Goal: Task Accomplishment & Management: Complete application form

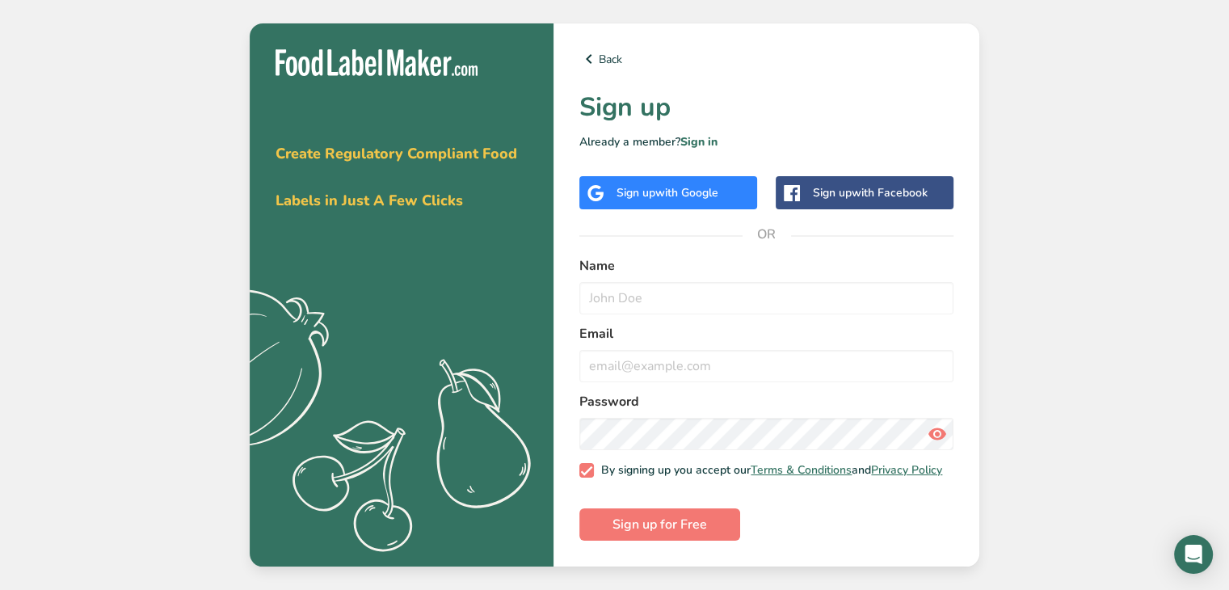
click at [658, 190] on span "with Google" at bounding box center [686, 192] width 63 height 15
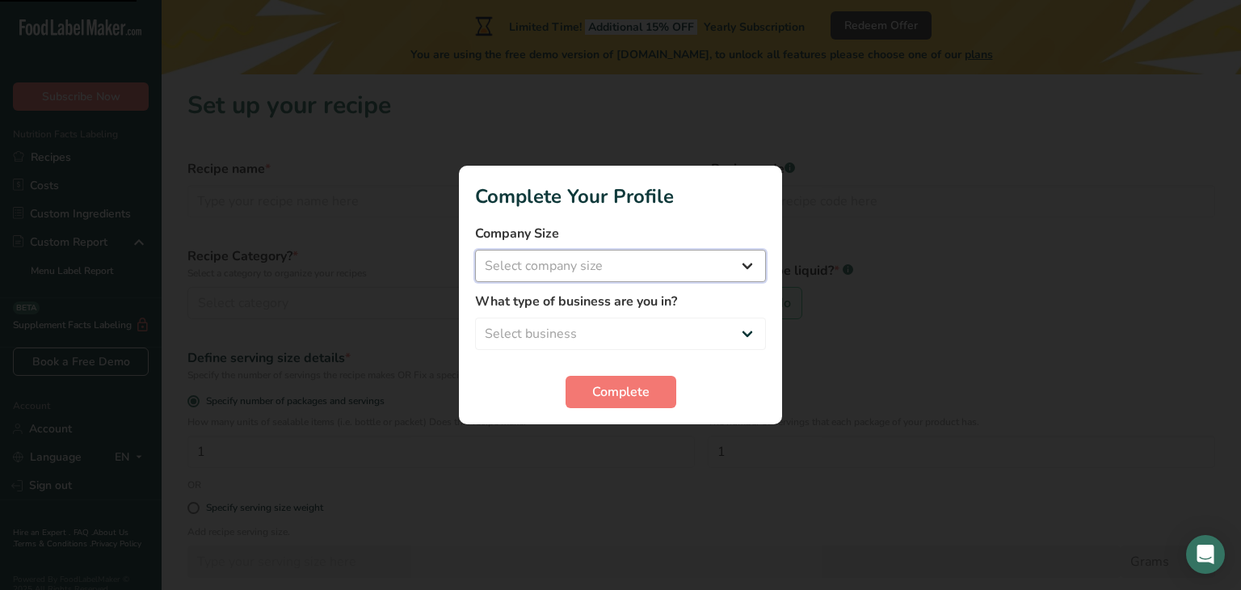
click at [588, 271] on select "Select company size Fewer than 10 Employees 10 to 50 Employees 51 to 500 Employ…" at bounding box center [620, 266] width 291 height 32
select select "1"
click at [475, 250] on select "Select company size Fewer than 10 Employees 10 to 50 Employees 51 to 500 Employ…" at bounding box center [620, 266] width 291 height 32
click at [613, 330] on select "Select business Packaged Food Manufacturer Restaurant & Cafe Bakery Meal Plans …" at bounding box center [620, 334] width 291 height 32
select select "1"
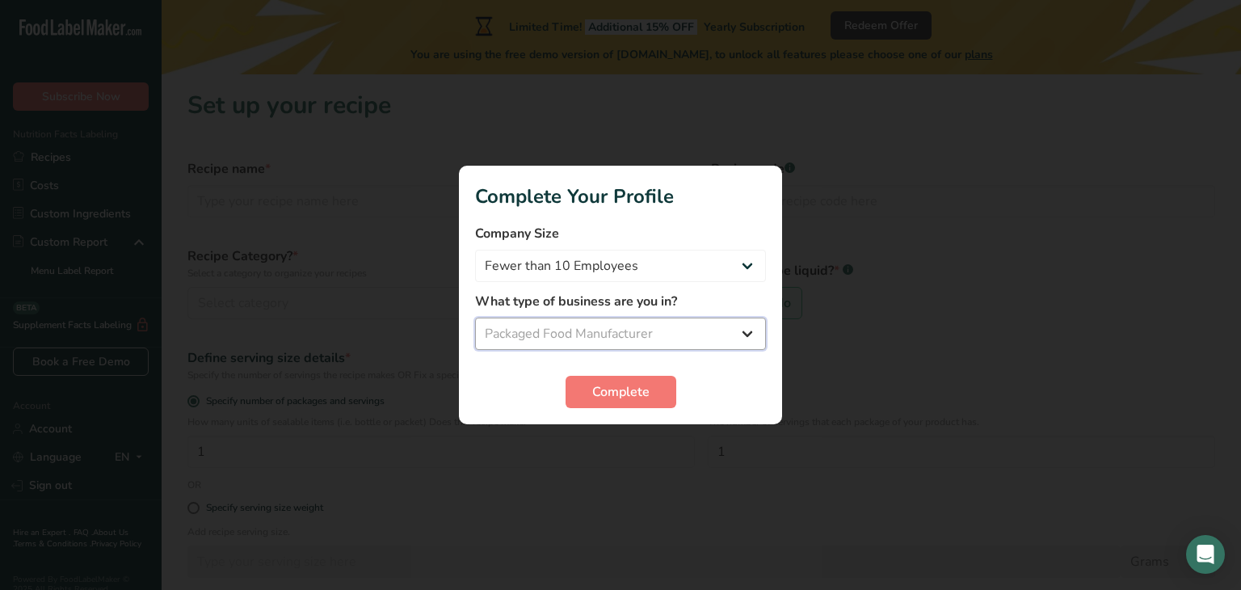
click at [475, 318] on select "Select business Packaged Food Manufacturer Restaurant & Cafe Bakery Meal Plans …" at bounding box center [620, 334] width 291 height 32
click at [621, 398] on span "Complete" at bounding box center [620, 391] width 57 height 19
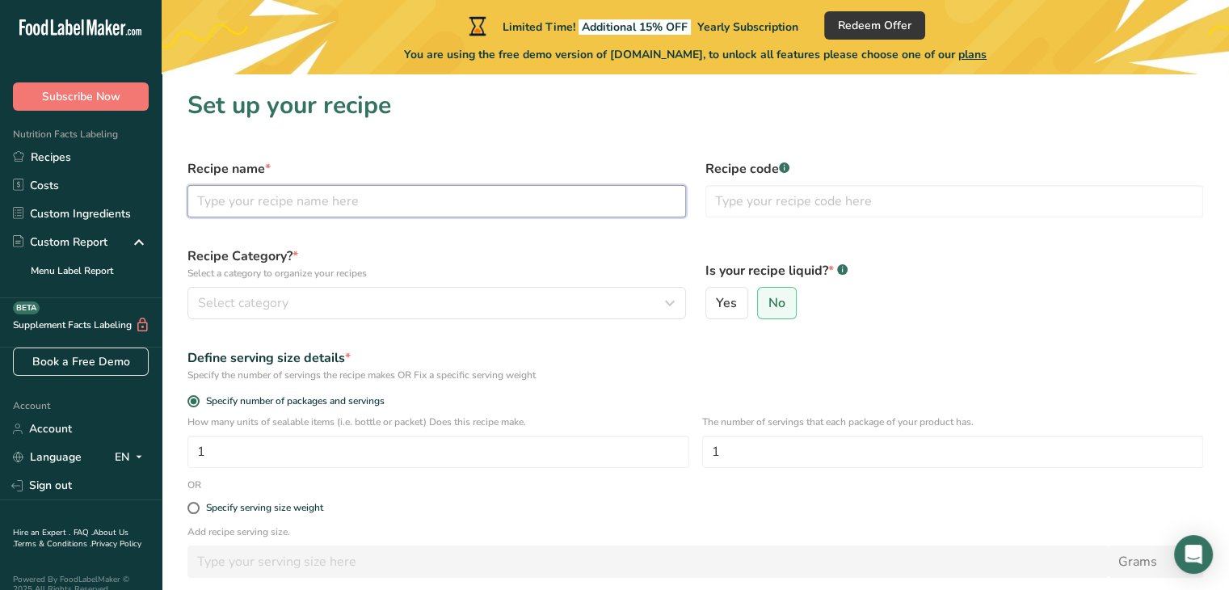
click at [289, 211] on input "text" at bounding box center [436, 201] width 499 height 32
type input "Colorante de bija"
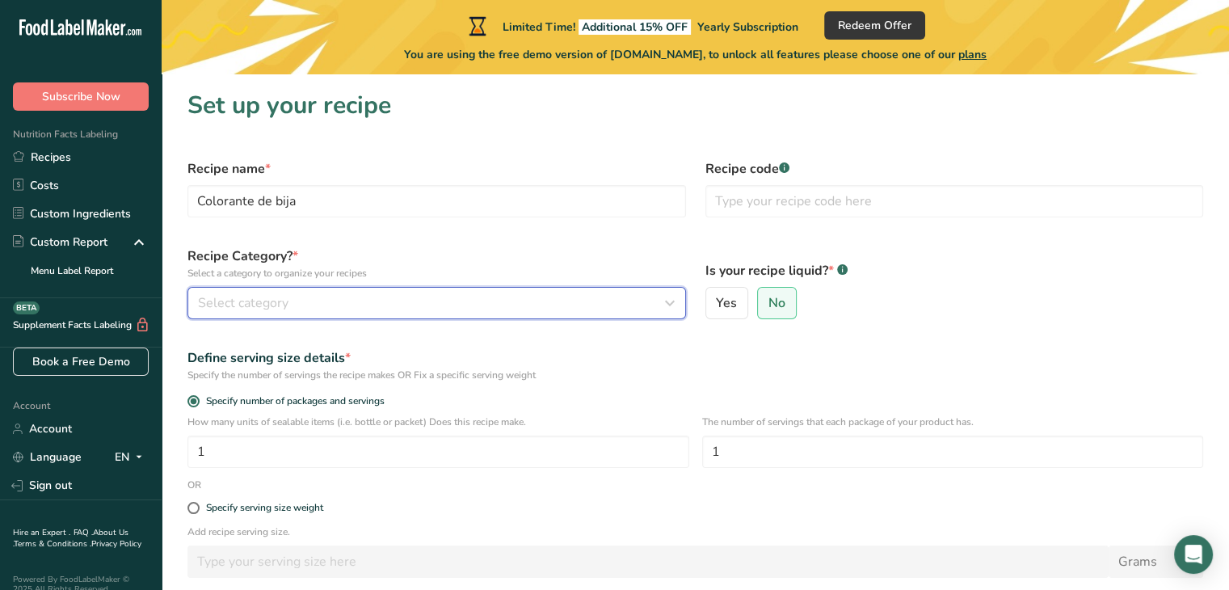
click at [253, 307] on span "Select category" at bounding box center [243, 302] width 91 height 19
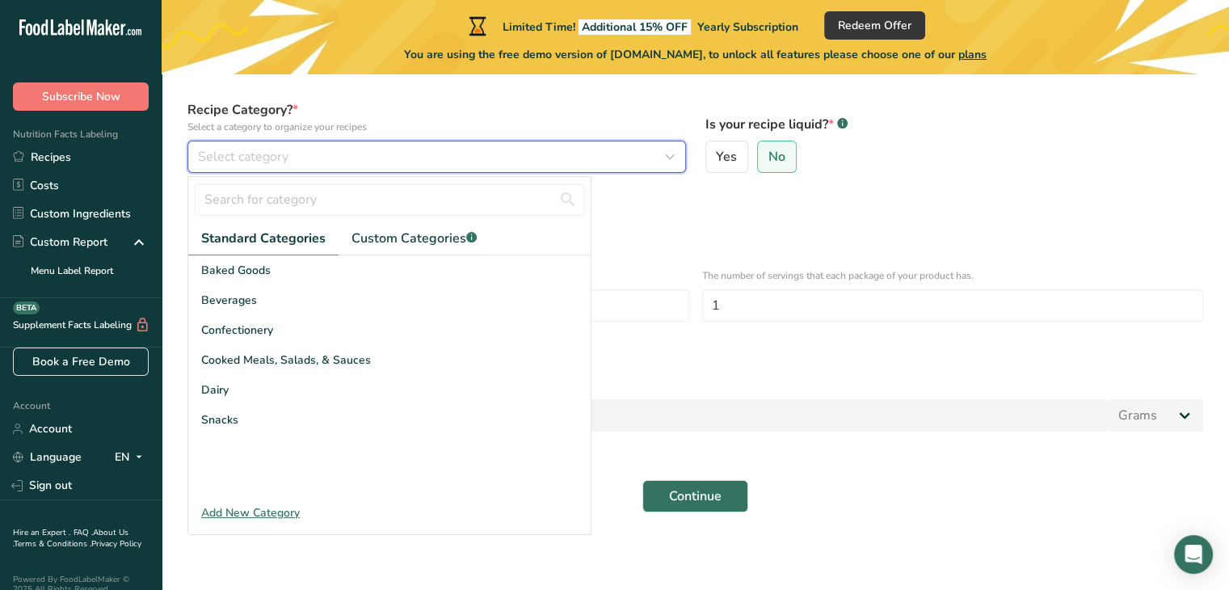
scroll to position [127, 0]
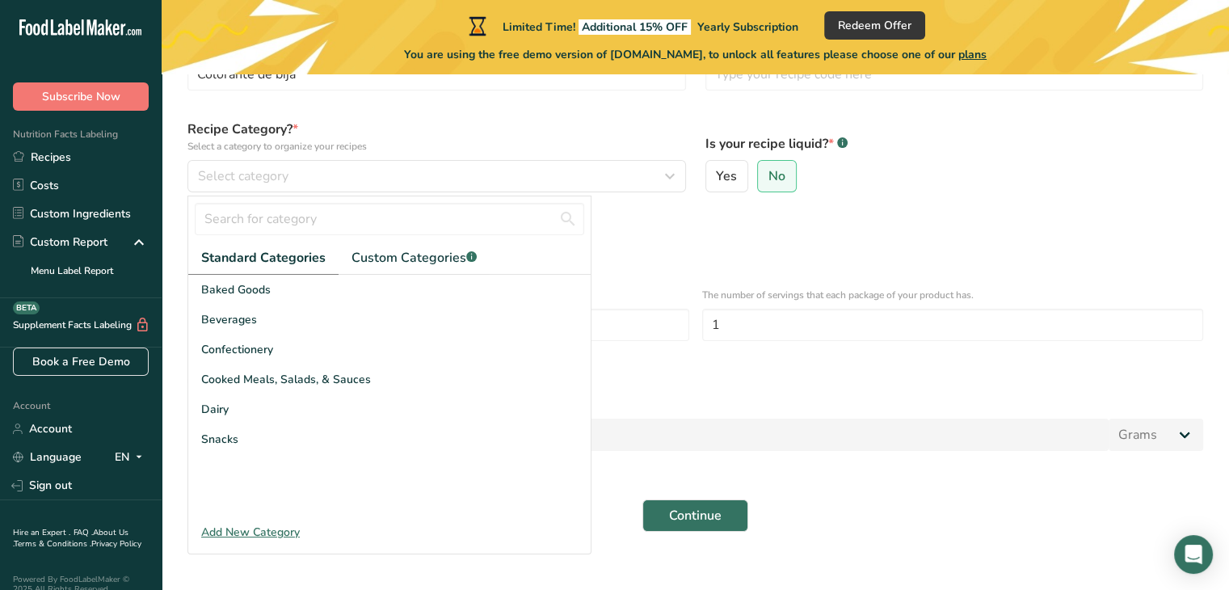
click at [239, 531] on div "Add New Category" at bounding box center [389, 532] width 402 height 17
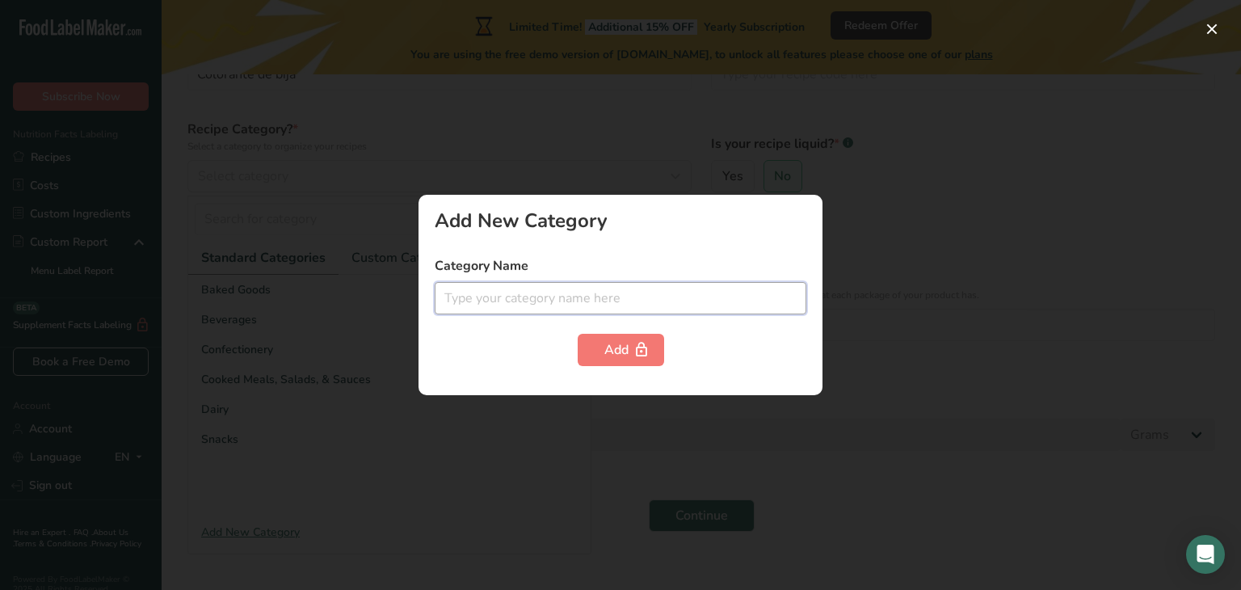
click at [558, 303] on input "text" at bounding box center [621, 298] width 372 height 32
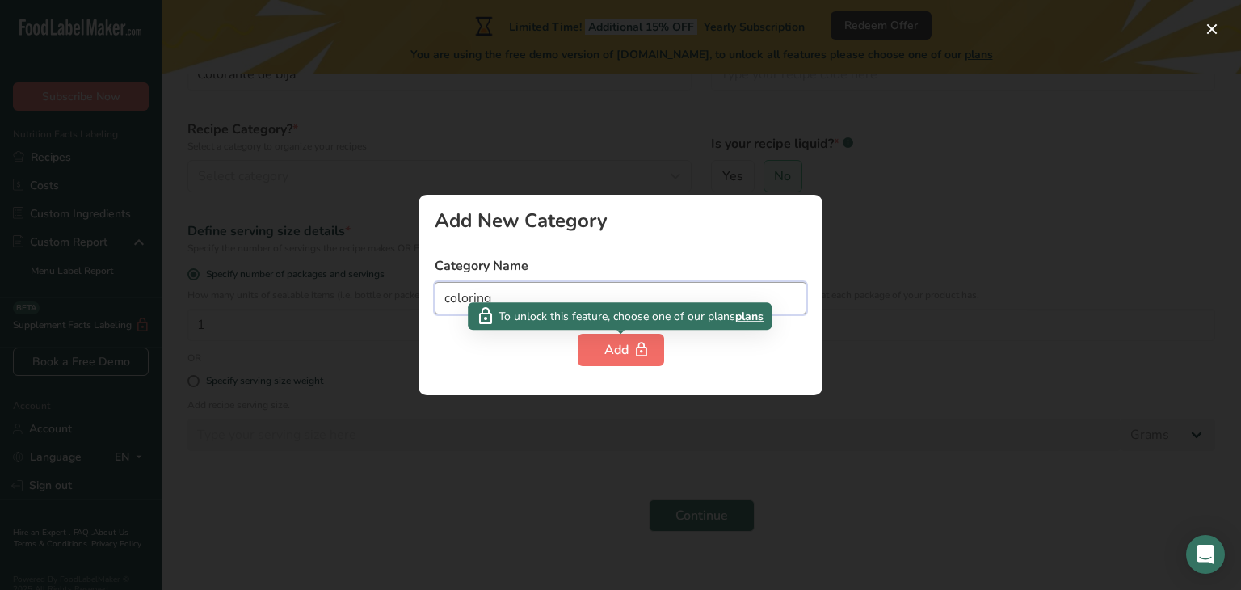
type input "coloring"
click at [598, 347] on button "Add" at bounding box center [621, 350] width 86 height 32
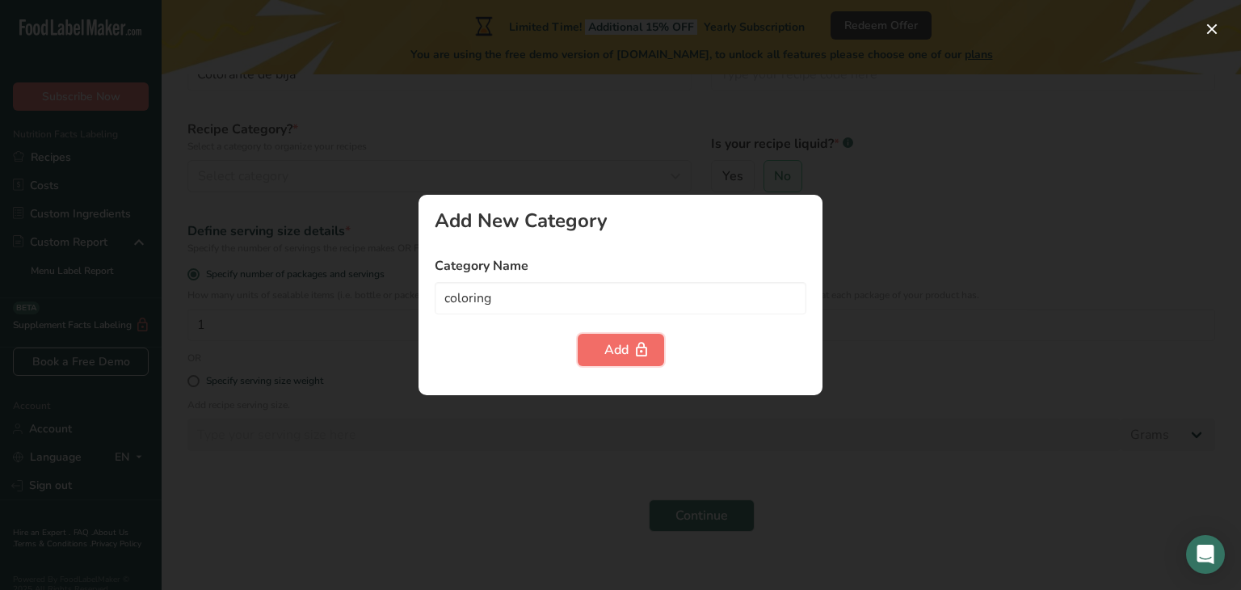
click at [621, 346] on div "Add" at bounding box center [620, 349] width 33 height 19
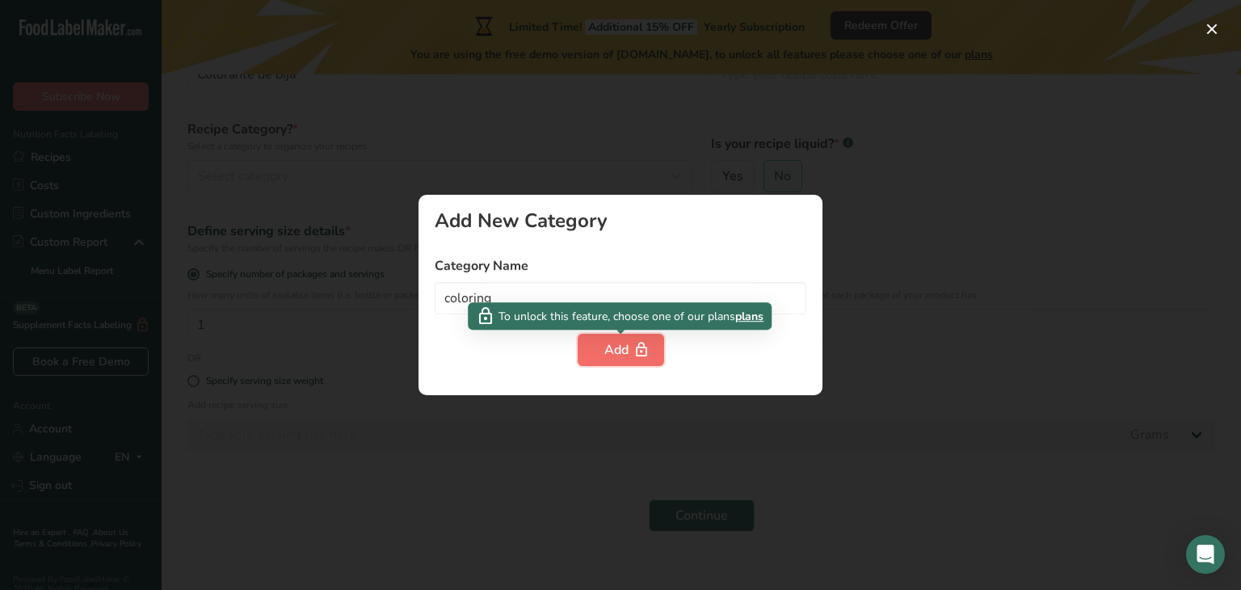
click at [620, 347] on div "Add" at bounding box center [620, 349] width 33 height 19
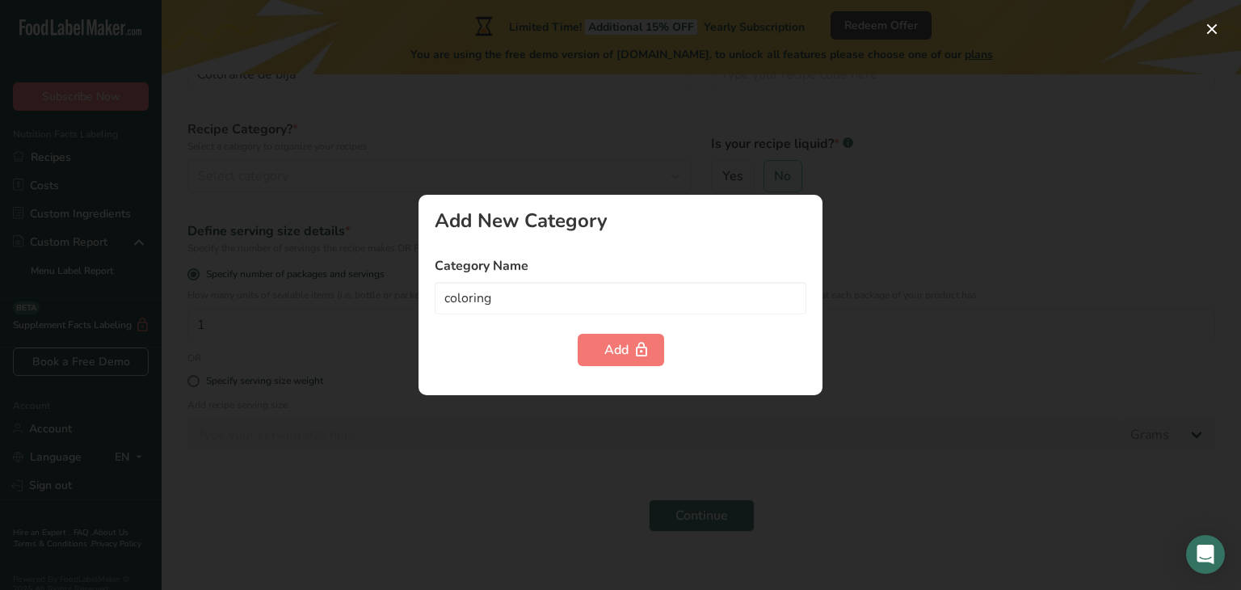
click at [863, 224] on div at bounding box center [620, 295] width 1241 height 590
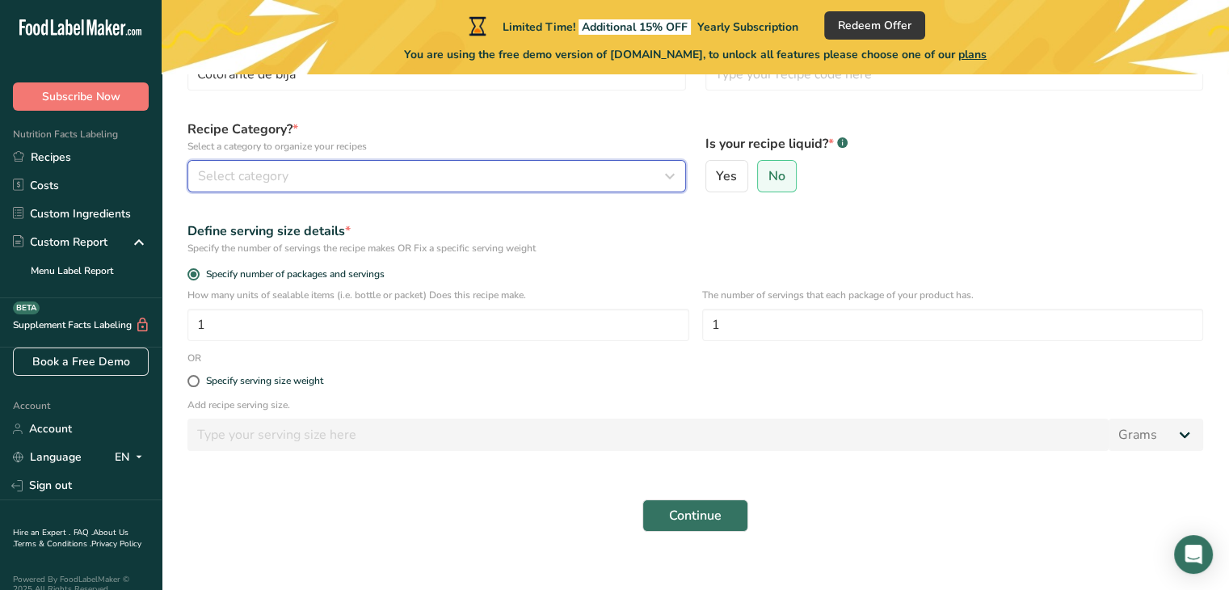
click at [282, 173] on span "Select category" at bounding box center [243, 175] width 91 height 19
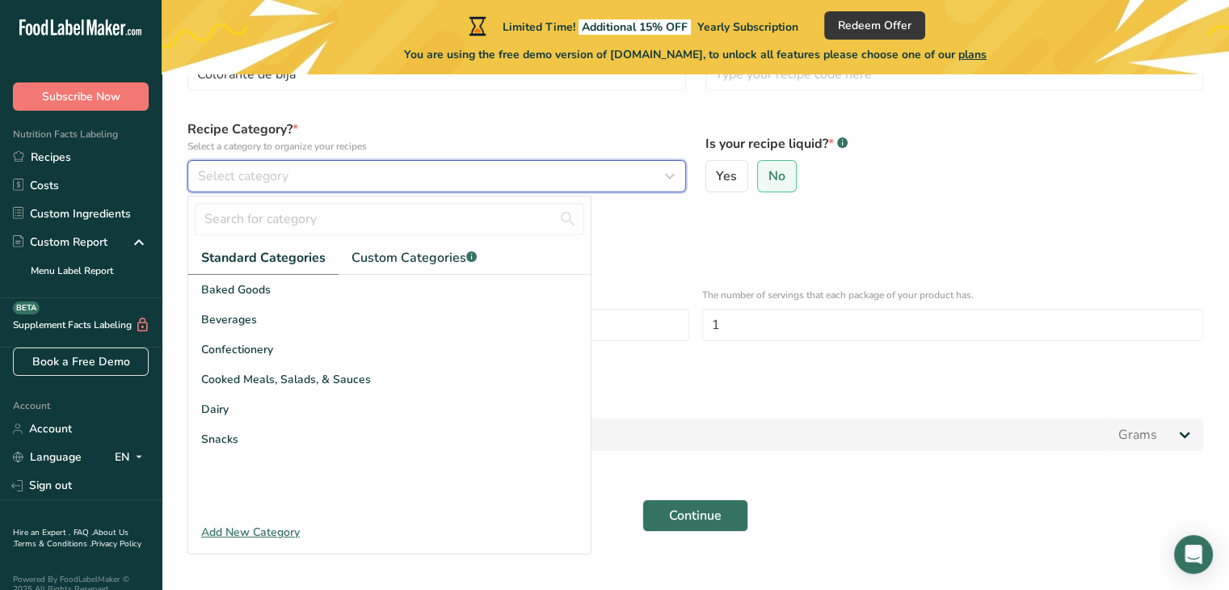
click at [282, 173] on span "Select category" at bounding box center [243, 175] width 91 height 19
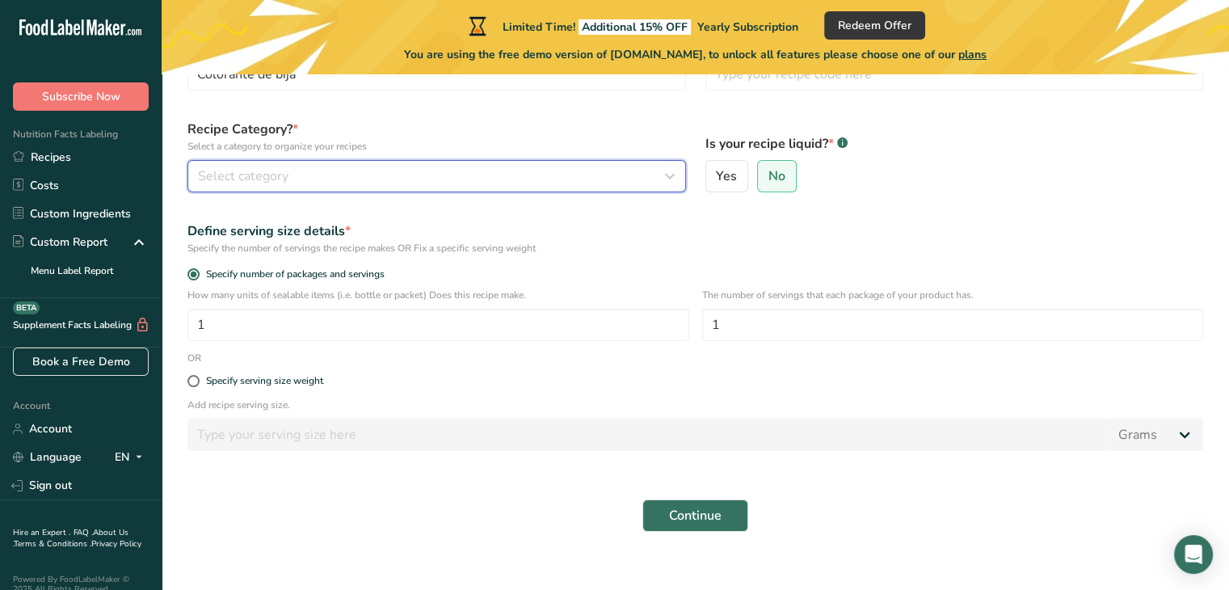
click at [667, 172] on icon "button" at bounding box center [669, 176] width 19 height 29
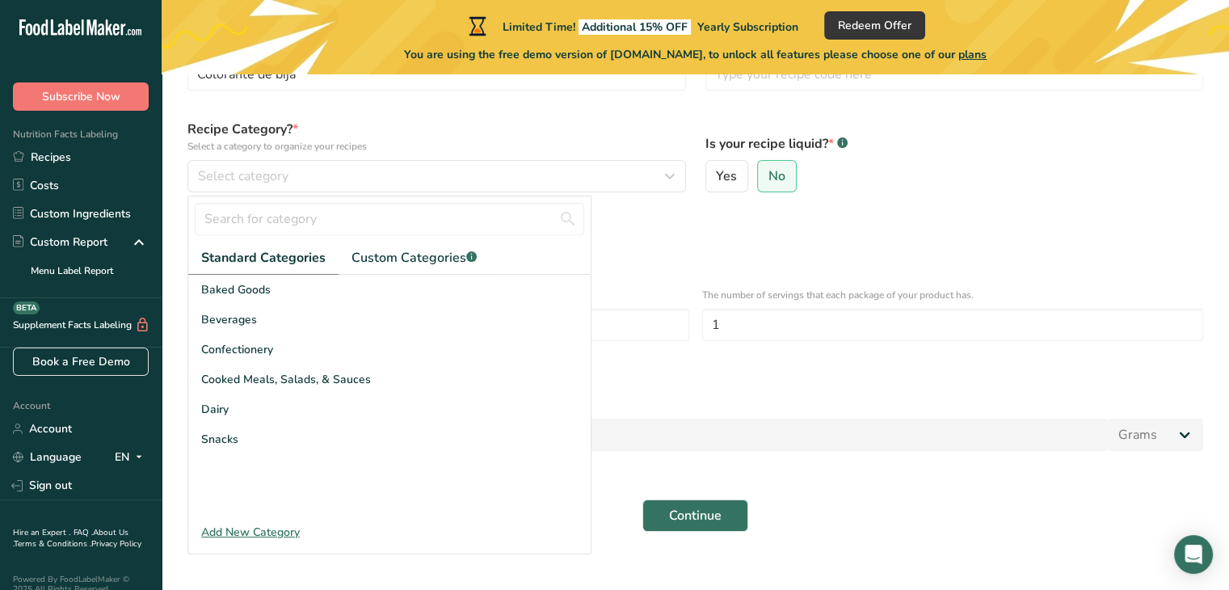
click at [600, 258] on div "Define serving size details * Specify the number of servings the recipe makes O…" at bounding box center [695, 238] width 1035 height 53
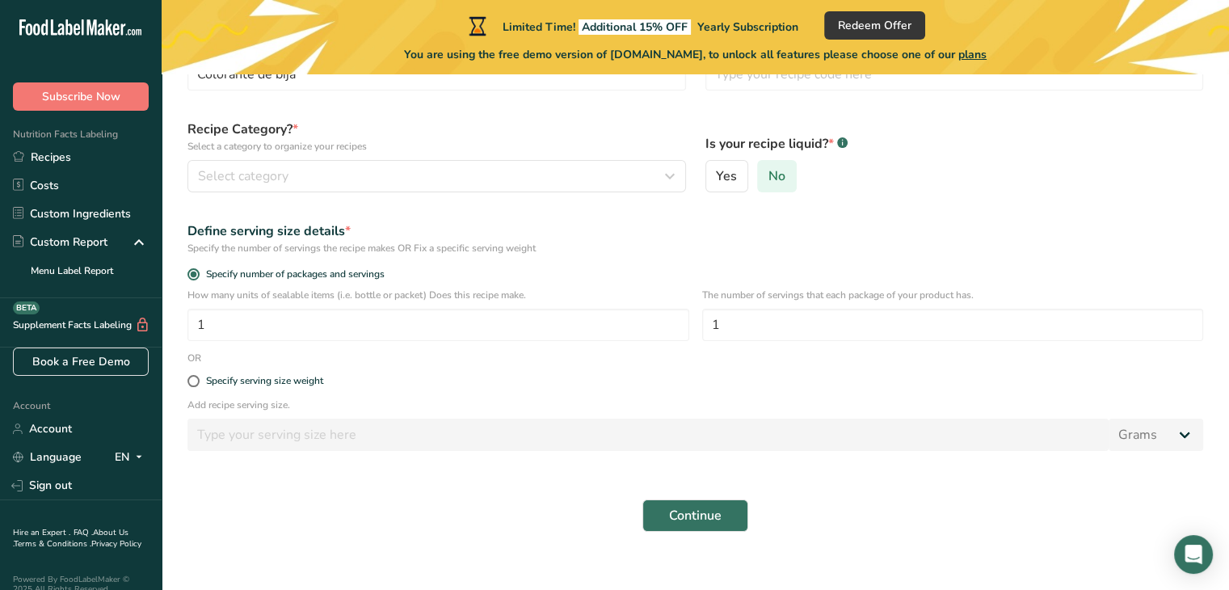
click at [781, 178] on span "No" at bounding box center [777, 176] width 17 height 16
click at [769, 178] on input "No" at bounding box center [763, 176] width 11 height 11
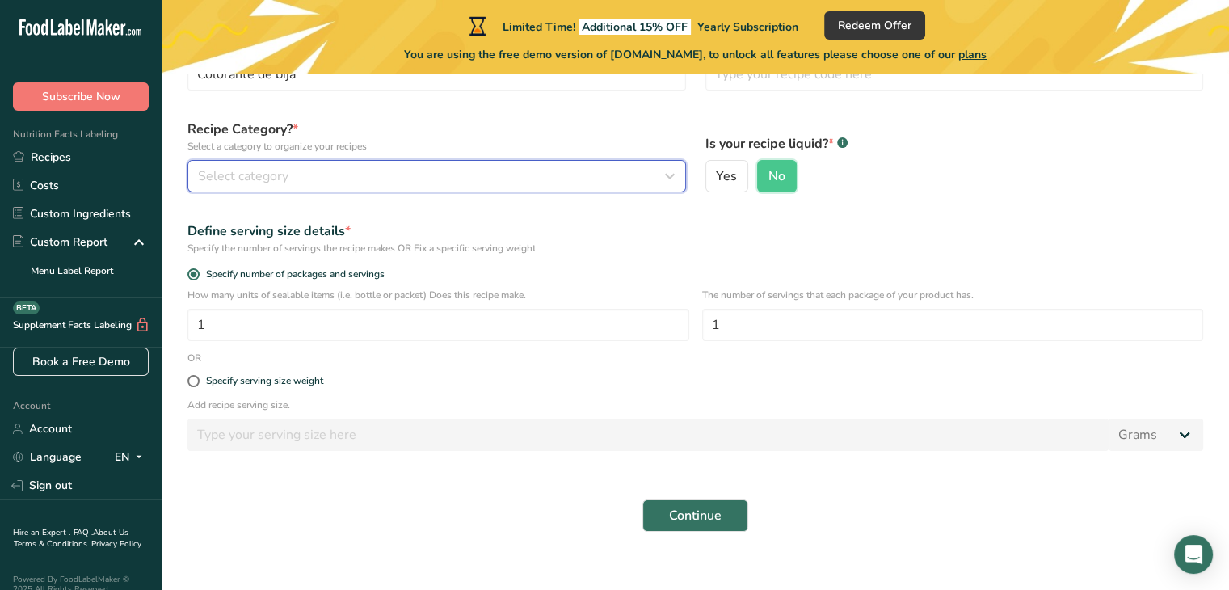
click at [507, 171] on div "Select category" at bounding box center [432, 175] width 468 height 19
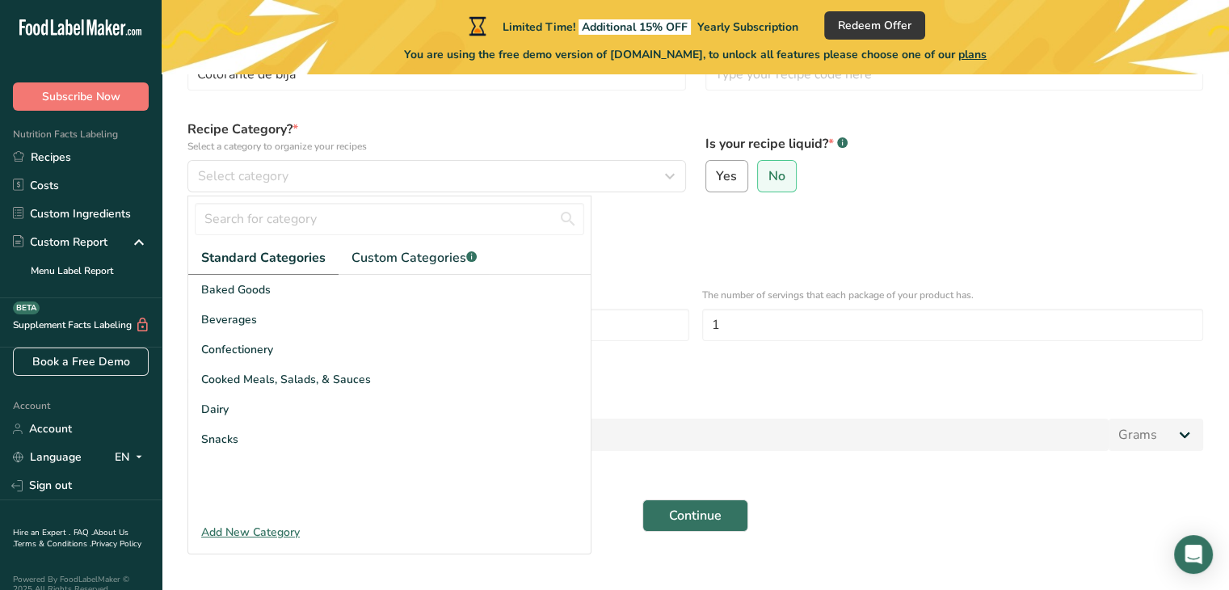
click at [730, 178] on span "Yes" at bounding box center [726, 176] width 21 height 16
click at [717, 178] on input "Yes" at bounding box center [711, 176] width 11 height 11
radio input "true"
radio input "false"
select select "22"
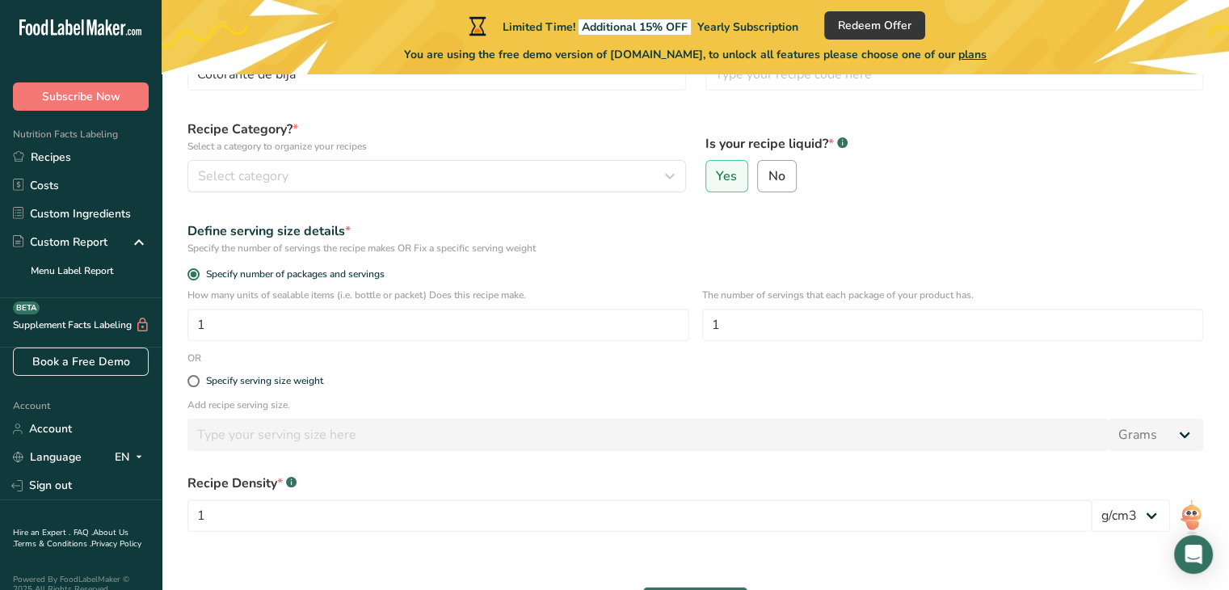
click at [776, 179] on span "No" at bounding box center [777, 176] width 17 height 16
click at [769, 179] on input "No" at bounding box center [763, 176] width 11 height 11
radio input "true"
radio input "false"
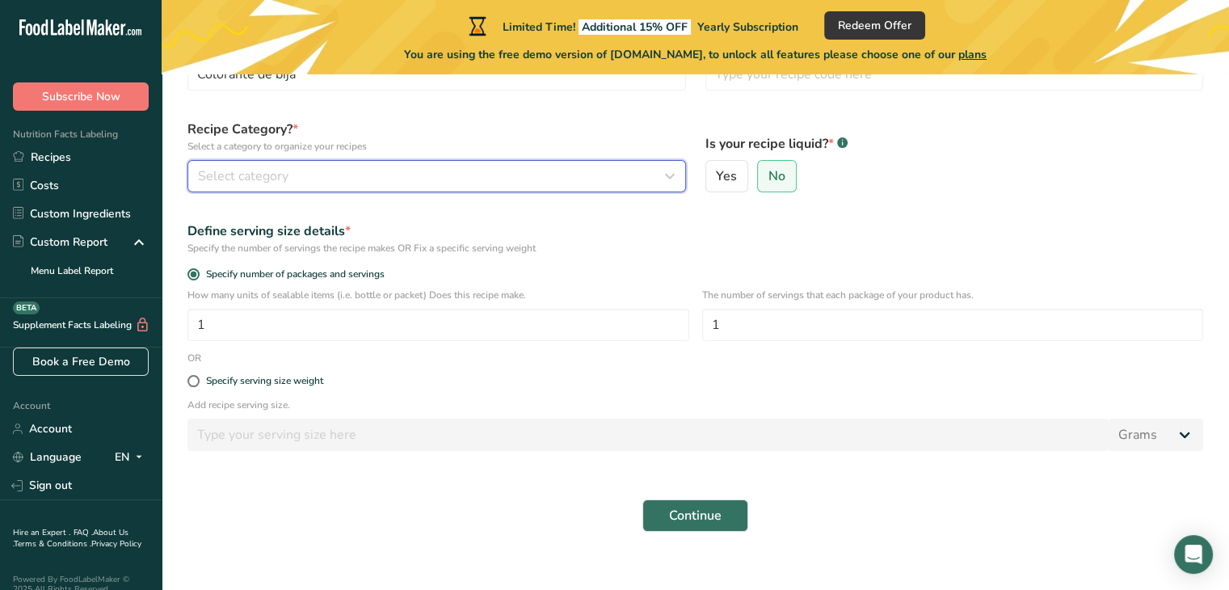
click at [638, 182] on div "Select category" at bounding box center [432, 175] width 468 height 19
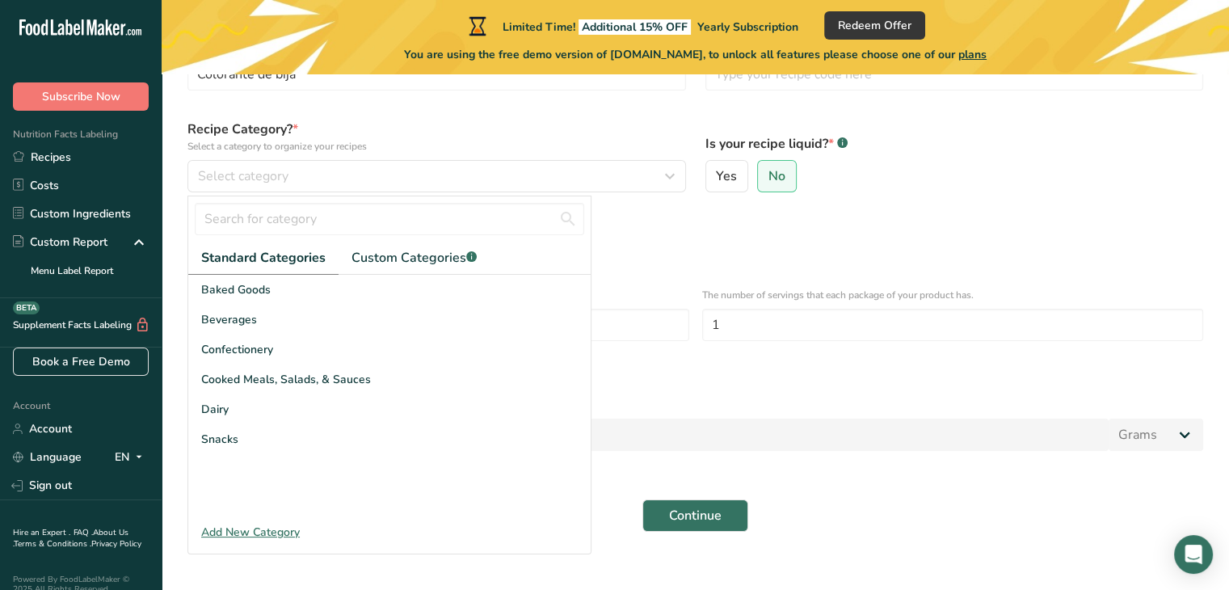
click at [575, 107] on form "Recipe name * Colorante de bija Recipe code .a-a{fill:#347362;}.b-a{fill:#fff;}…" at bounding box center [695, 282] width 1035 height 519
